Goal: Find specific page/section: Find specific page/section

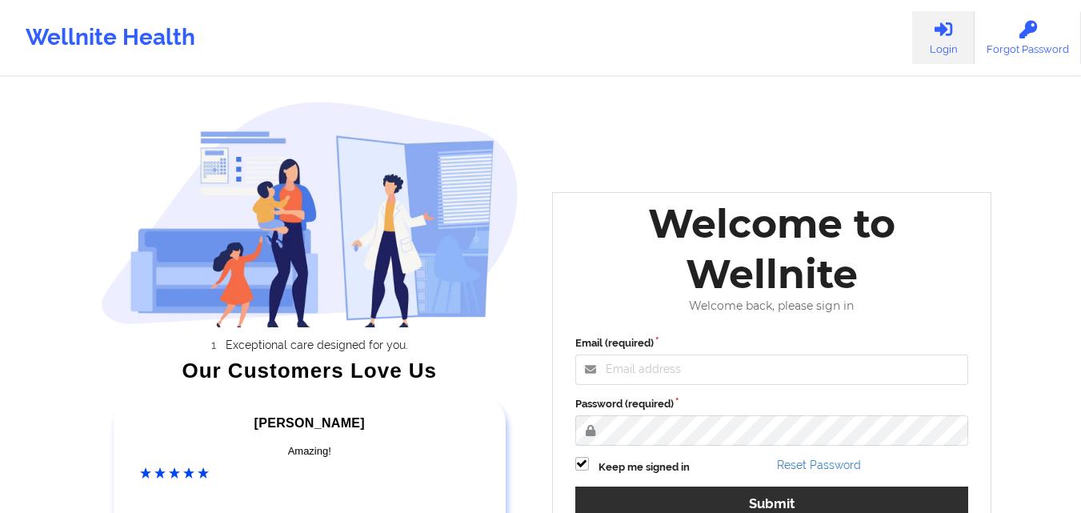
scroll to position [221, 0]
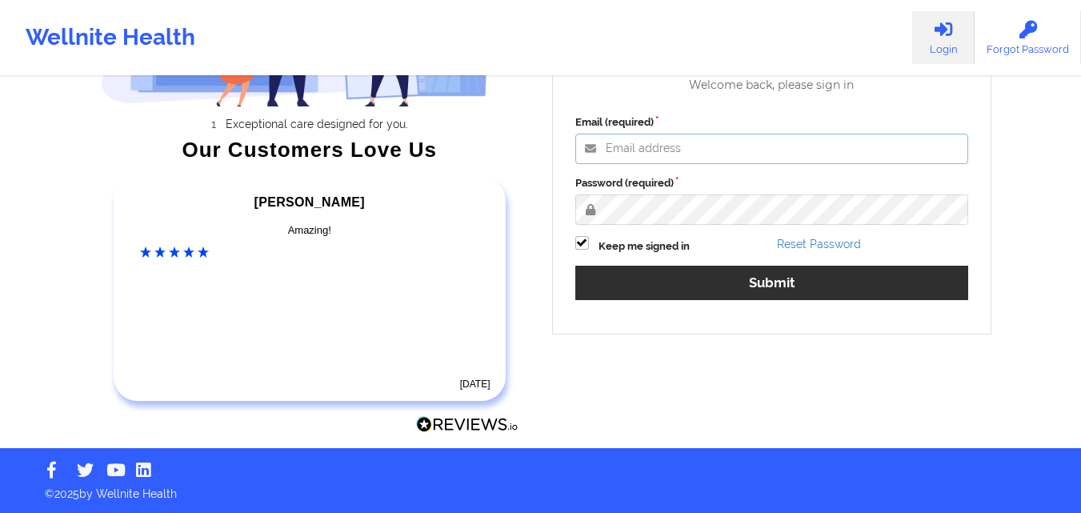
type input "[EMAIL_ADDRESS][DOMAIN_NAME]"
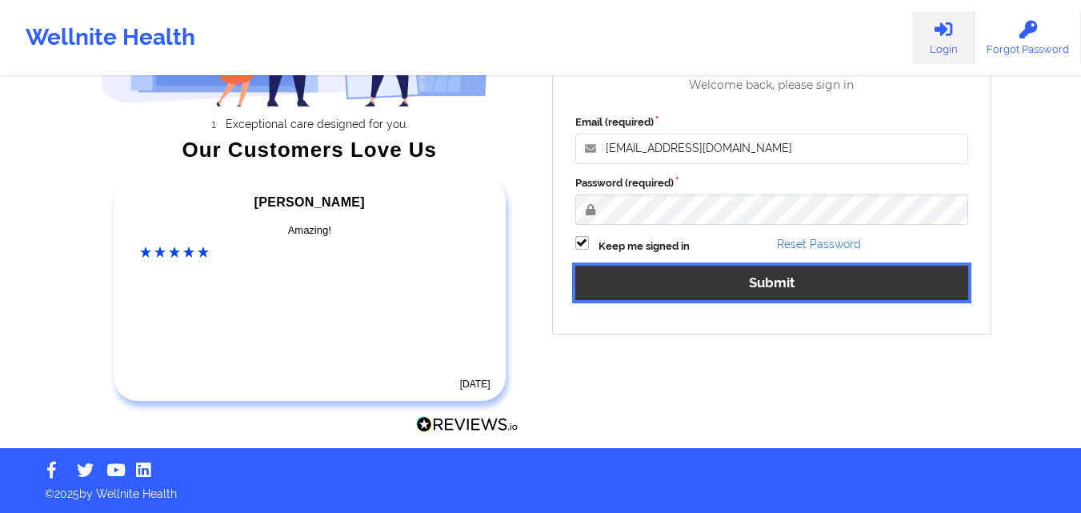
click at [775, 277] on button "Submit" at bounding box center [772, 283] width 394 height 34
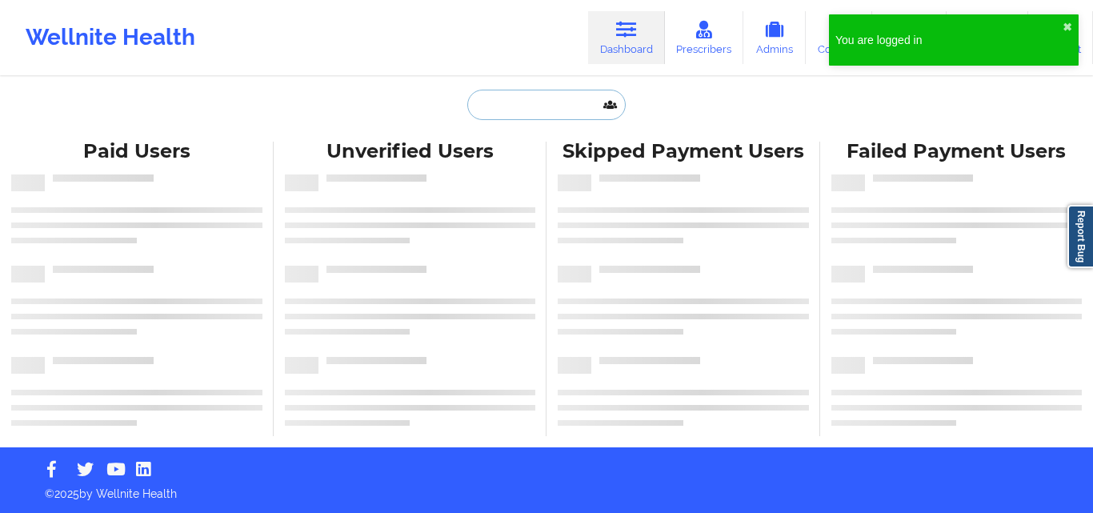
click at [564, 111] on input "text" at bounding box center [546, 105] width 158 height 30
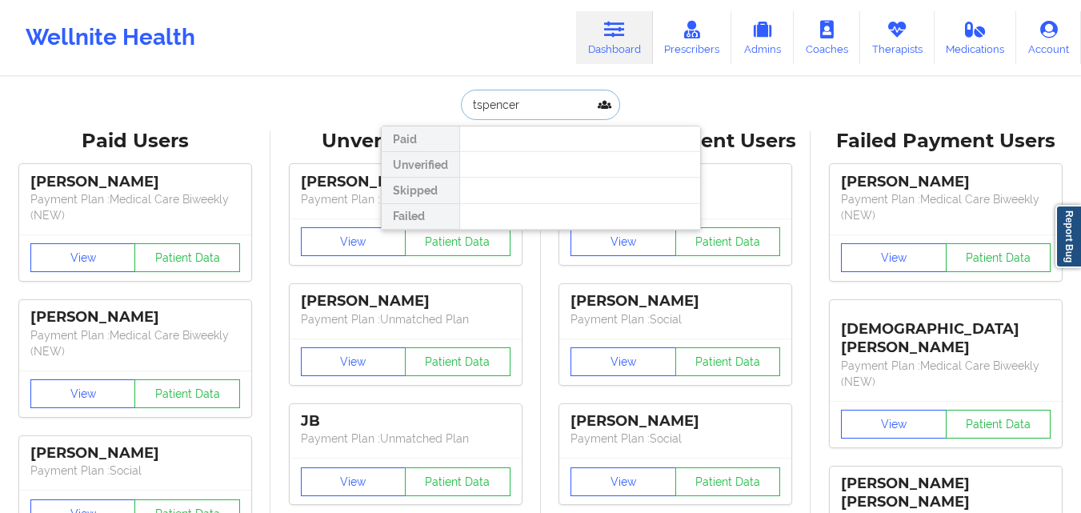
type input "[PERSON_NAME]"
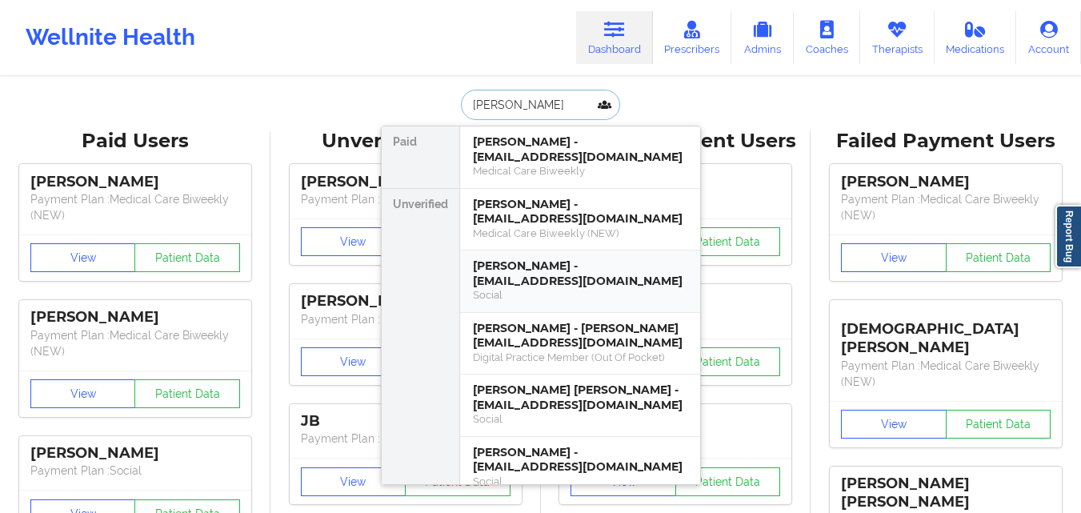
click at [539, 258] on div "[PERSON_NAME] - [EMAIL_ADDRESS][DOMAIN_NAME] Social" at bounding box center [580, 282] width 240 height 62
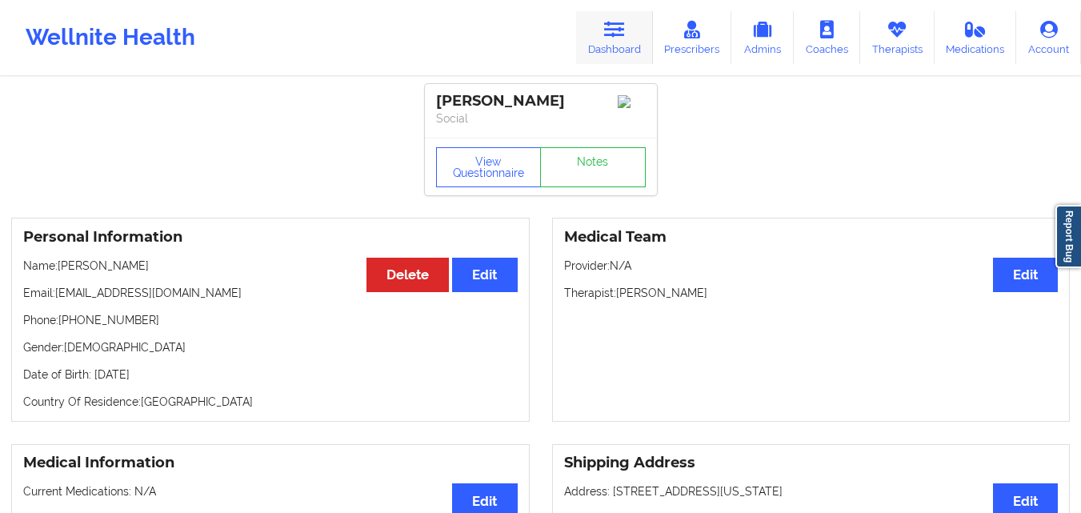
click at [619, 34] on icon at bounding box center [614, 30] width 21 height 18
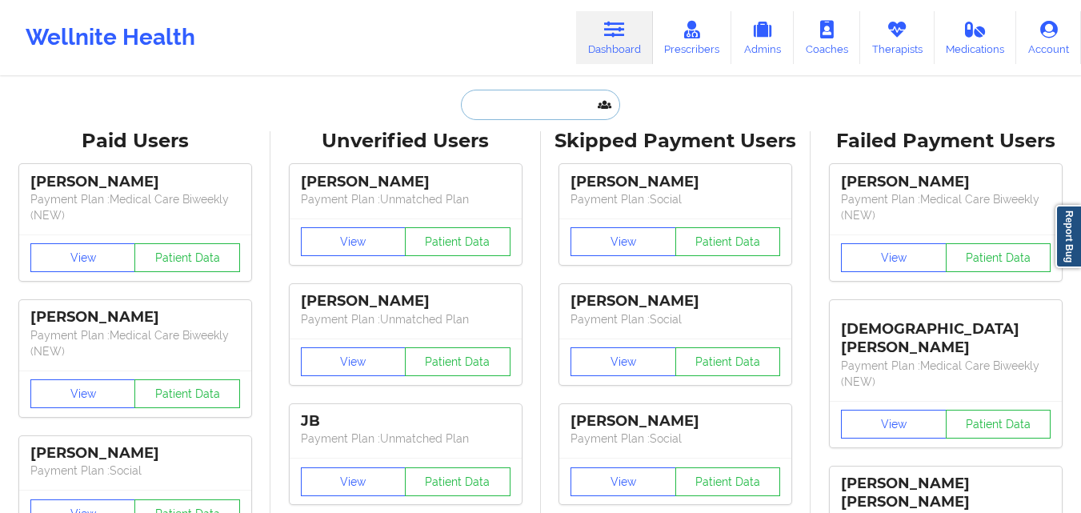
click at [554, 114] on input "text" at bounding box center [540, 105] width 158 height 30
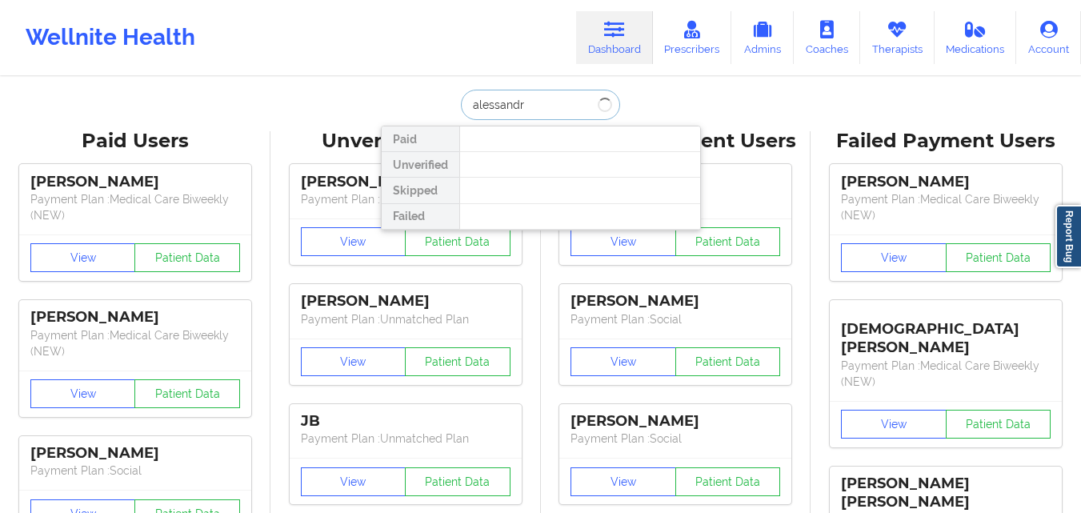
type input "[PERSON_NAME]"
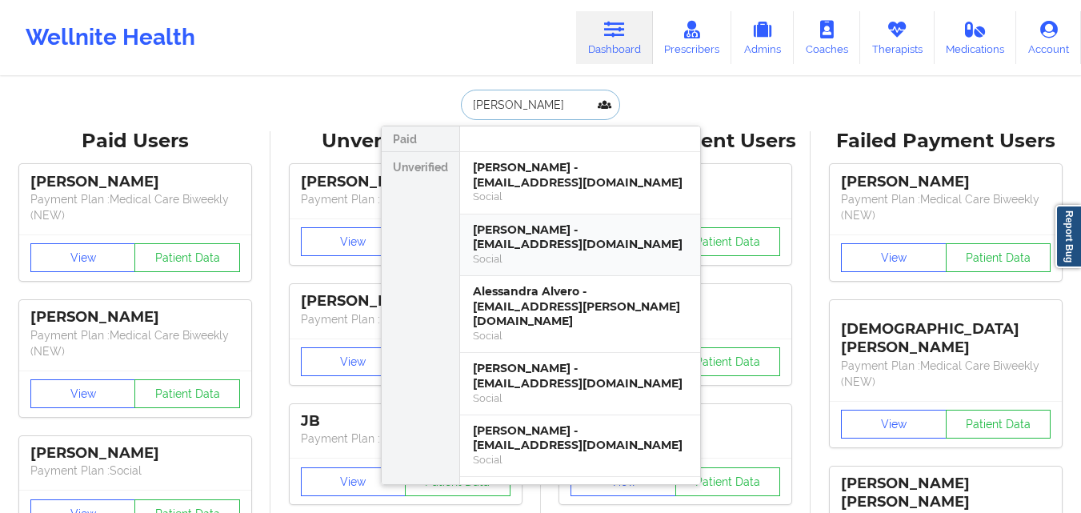
click at [551, 242] on div "[PERSON_NAME] - [EMAIL_ADDRESS][DOMAIN_NAME]" at bounding box center [580, 237] width 214 height 30
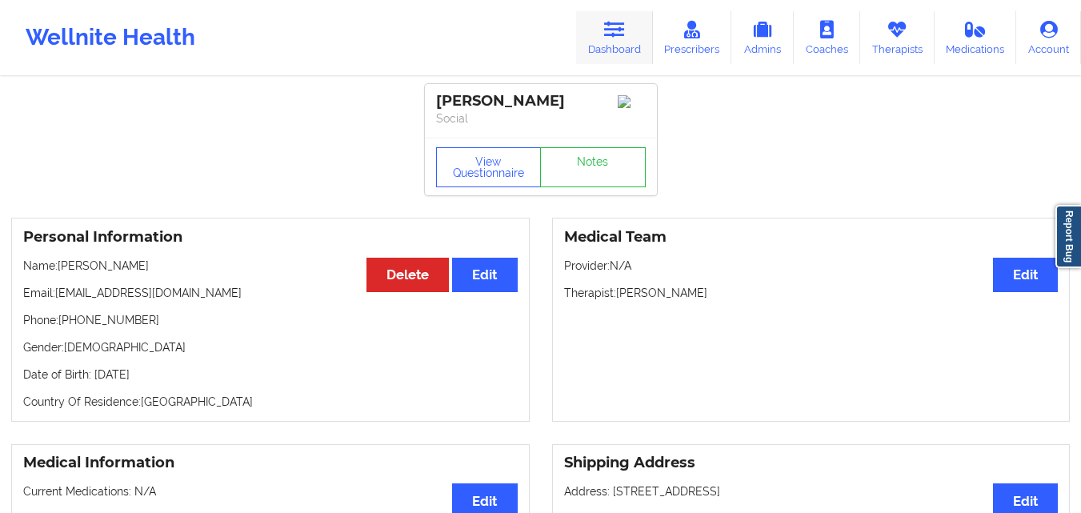
click at [621, 43] on link "Dashboard" at bounding box center [614, 37] width 77 height 53
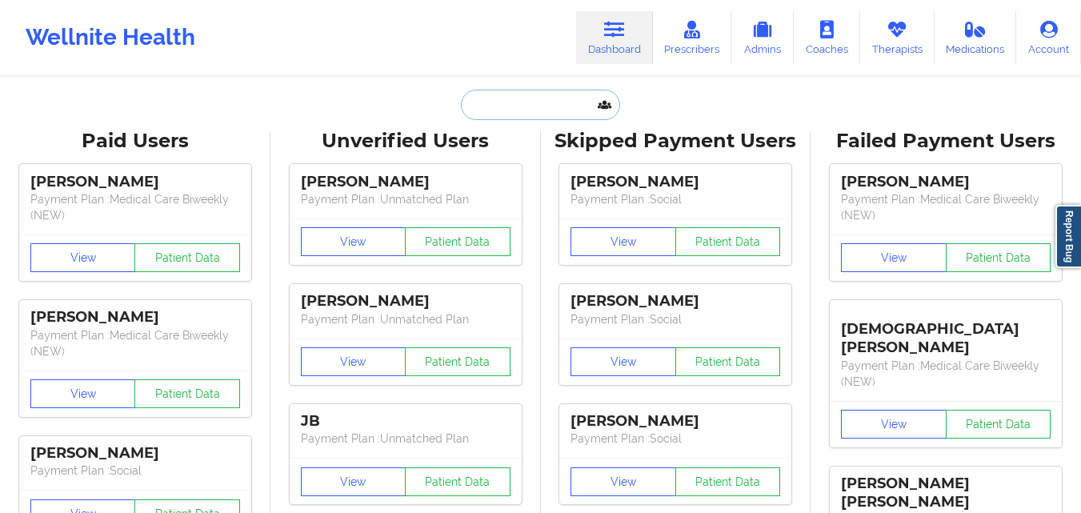
click at [546, 116] on input "text" at bounding box center [540, 105] width 158 height 30
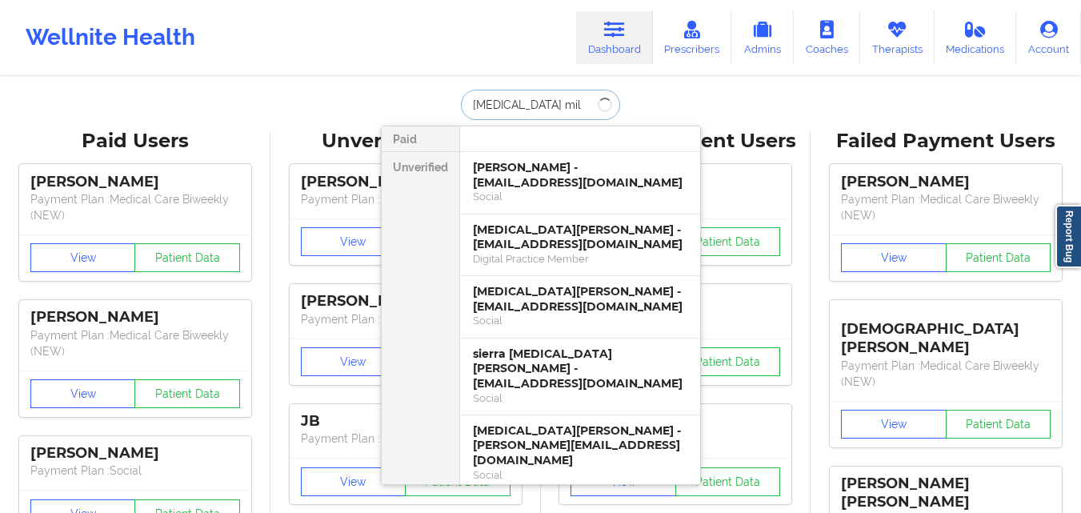
type input "[MEDICAL_DATA] mila"
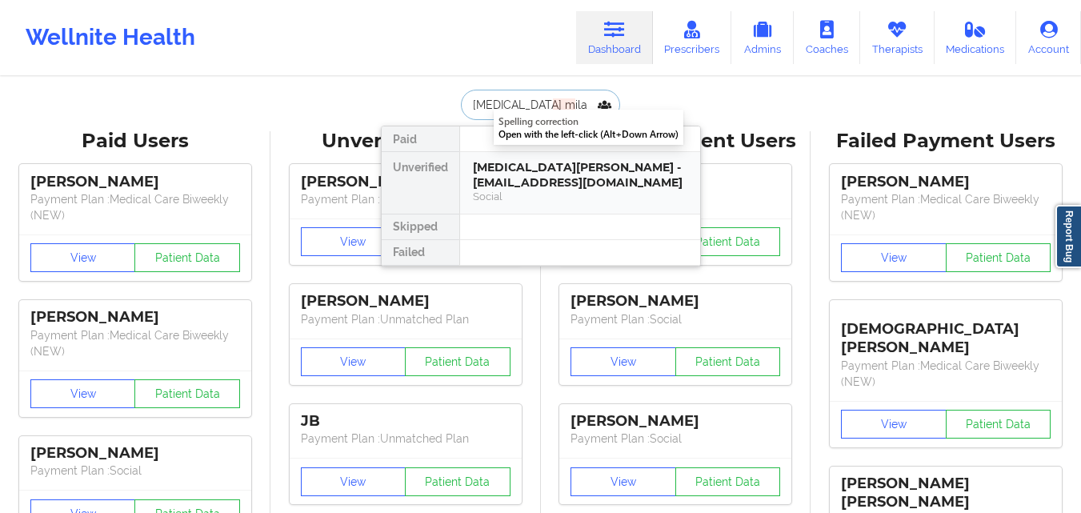
click at [524, 178] on div "[MEDICAL_DATA][PERSON_NAME] - [EMAIL_ADDRESS][DOMAIN_NAME]" at bounding box center [580, 175] width 214 height 30
